Goal: Transaction & Acquisition: Book appointment/travel/reservation

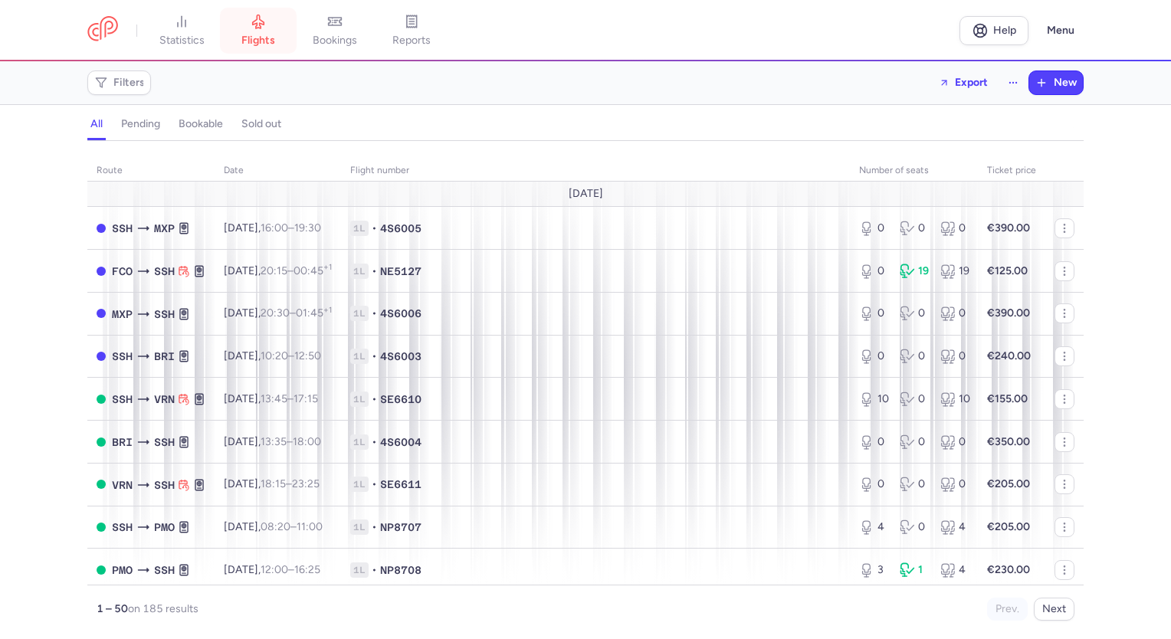
scroll to position [153, 0]
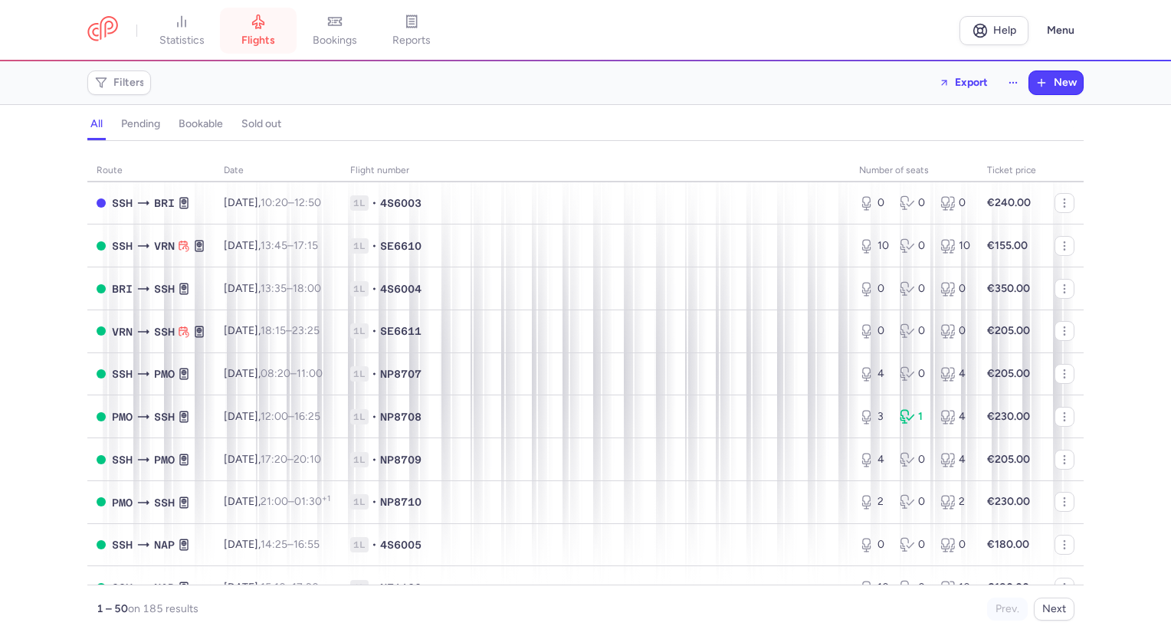
click at [268, 30] on link "flights" at bounding box center [258, 31] width 77 height 34
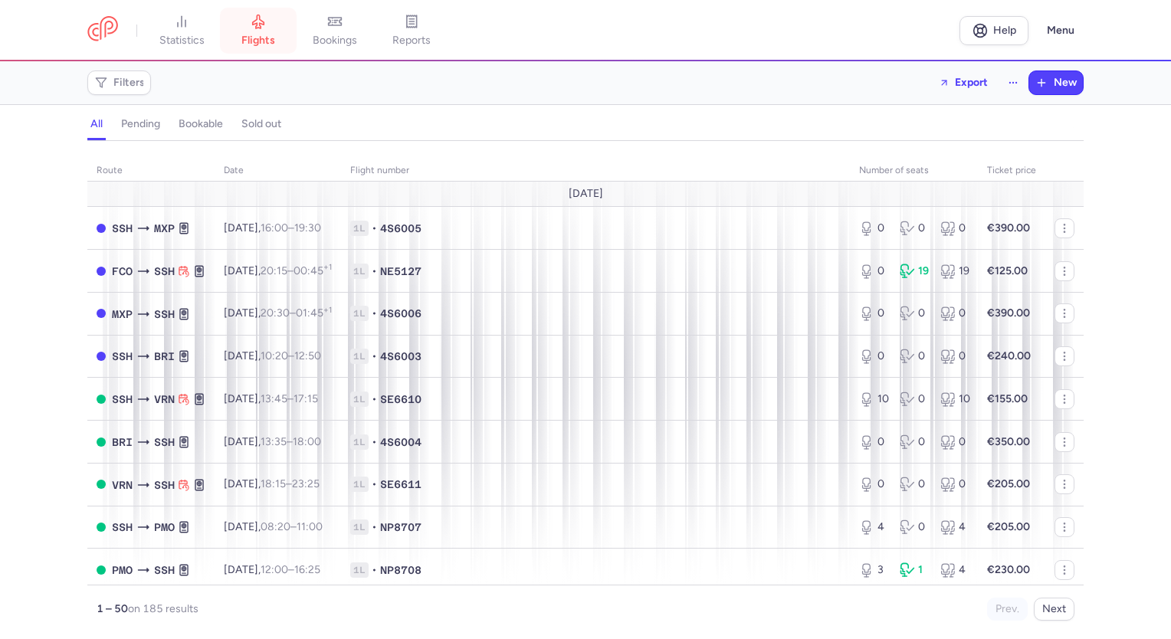
click at [258, 34] on span "flights" at bounding box center [258, 41] width 34 height 14
click at [245, 34] on span "flights" at bounding box center [258, 41] width 34 height 14
click at [130, 89] on span "Filters" at bounding box center [118, 83] width 57 height 18
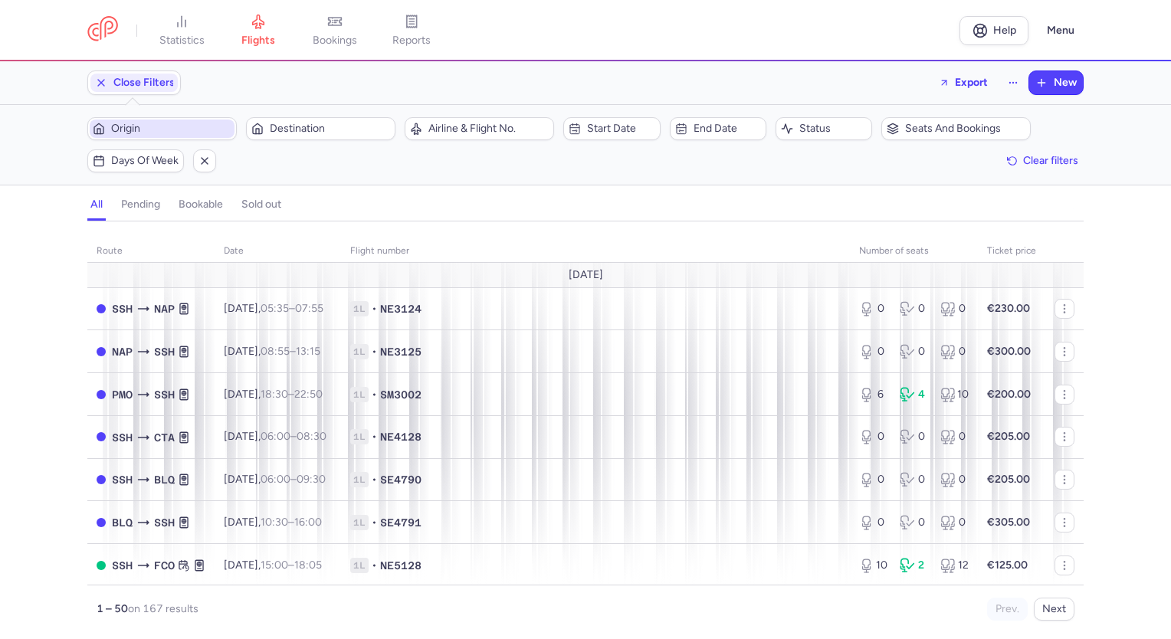
click at [154, 132] on span "Origin" at bounding box center [171, 129] width 120 height 12
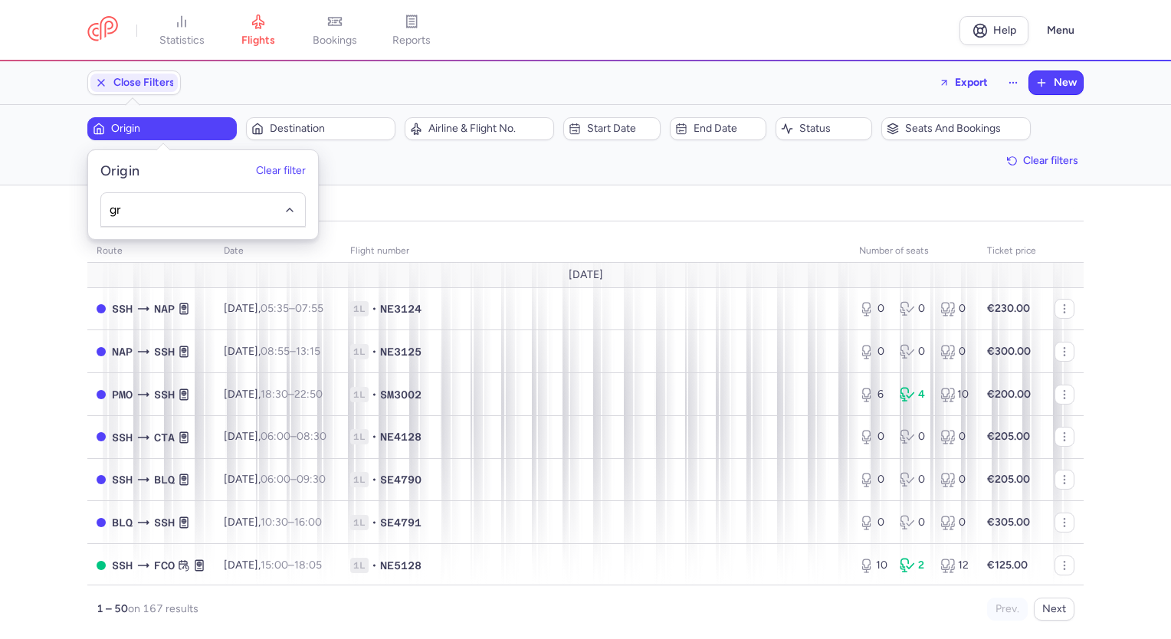
type input "g"
click at [191, 239] on span "Hurghada, [GEOGRAPHIC_DATA], [GEOGRAPHIC_DATA] HRG" at bounding box center [203, 248] width 204 height 43
type input "hrg"
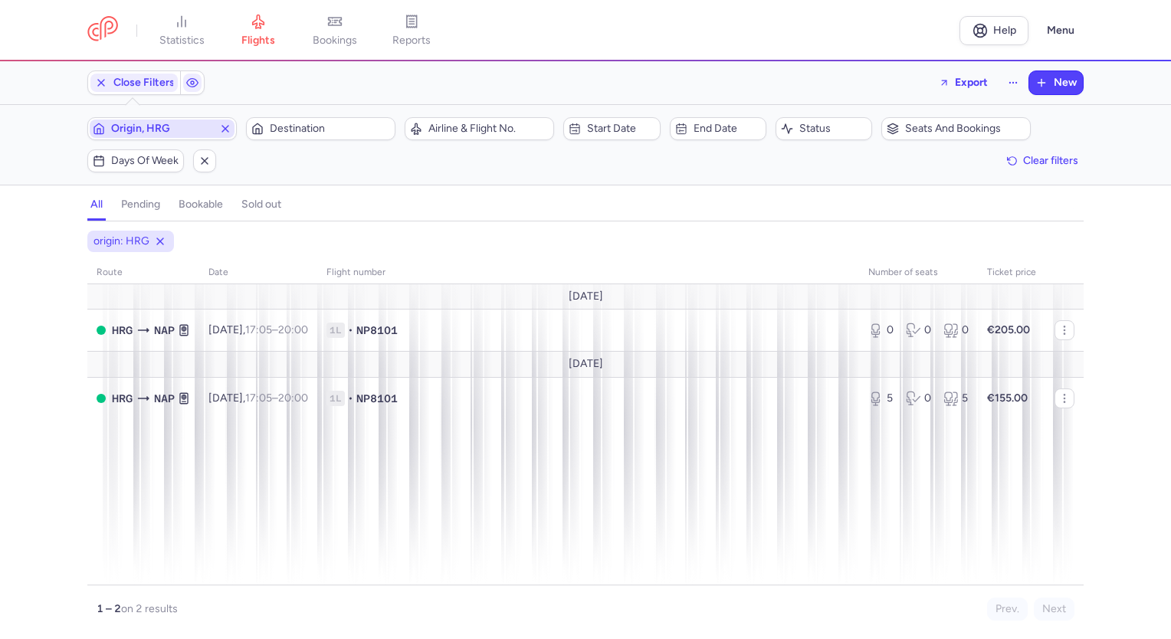
click at [227, 128] on icon "button" at bounding box center [225, 129] width 12 height 12
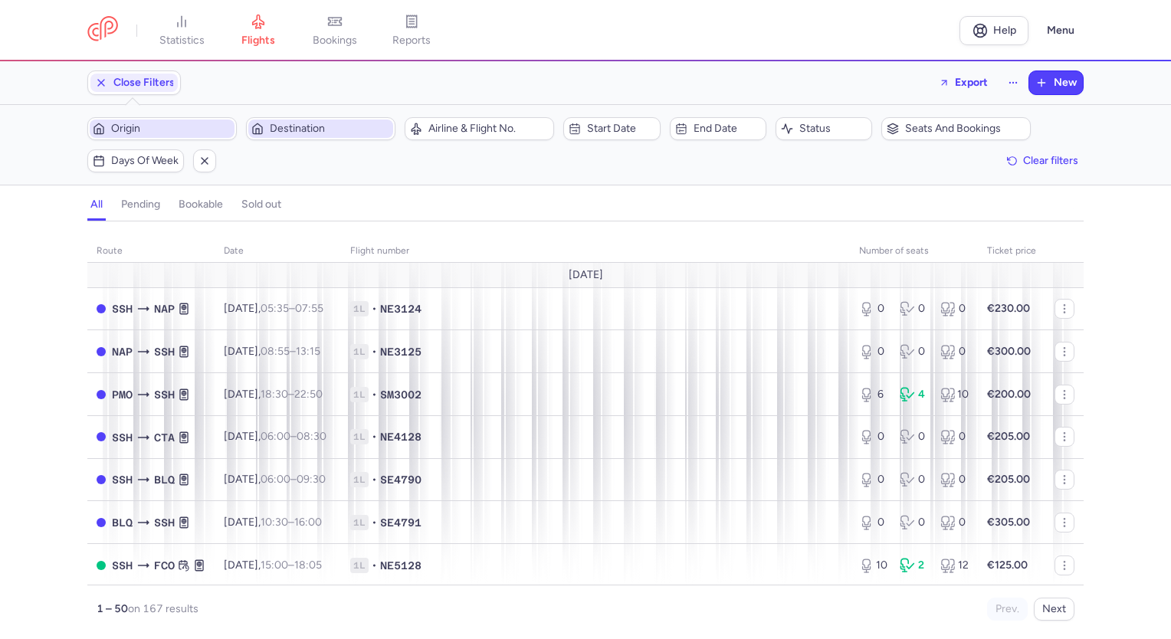
click at [303, 126] on span "Destination" at bounding box center [330, 129] width 120 height 12
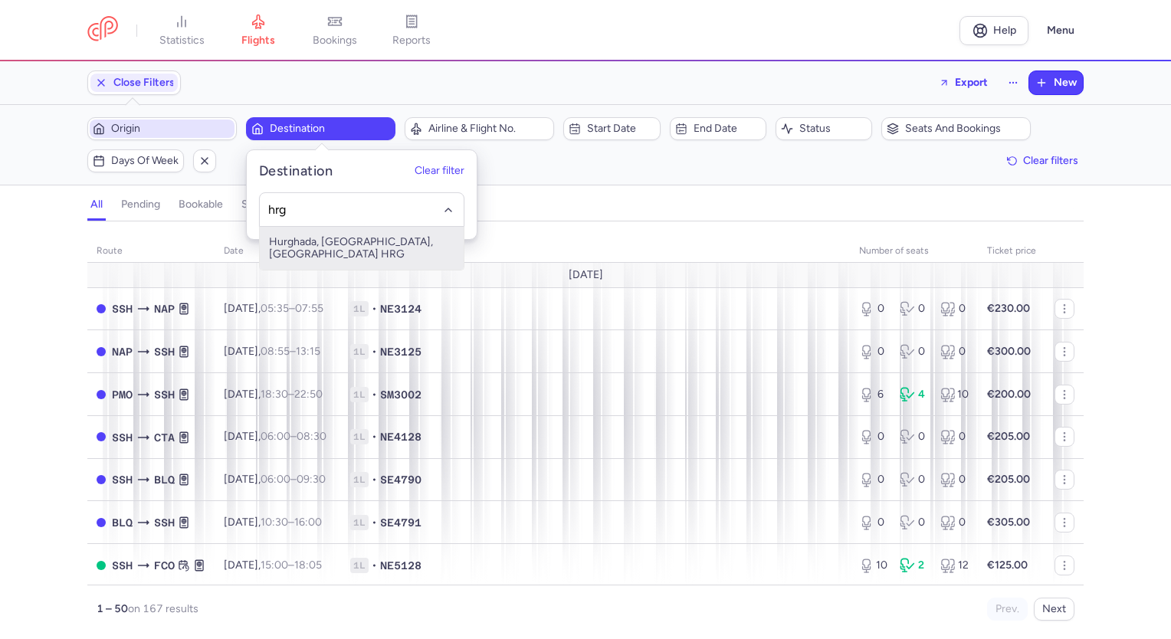
click at [314, 246] on span "Hurghada, [GEOGRAPHIC_DATA], [GEOGRAPHIC_DATA] HRG" at bounding box center [362, 248] width 204 height 43
type input "hrg"
